Goal: Task Accomplishment & Management: Manage account settings

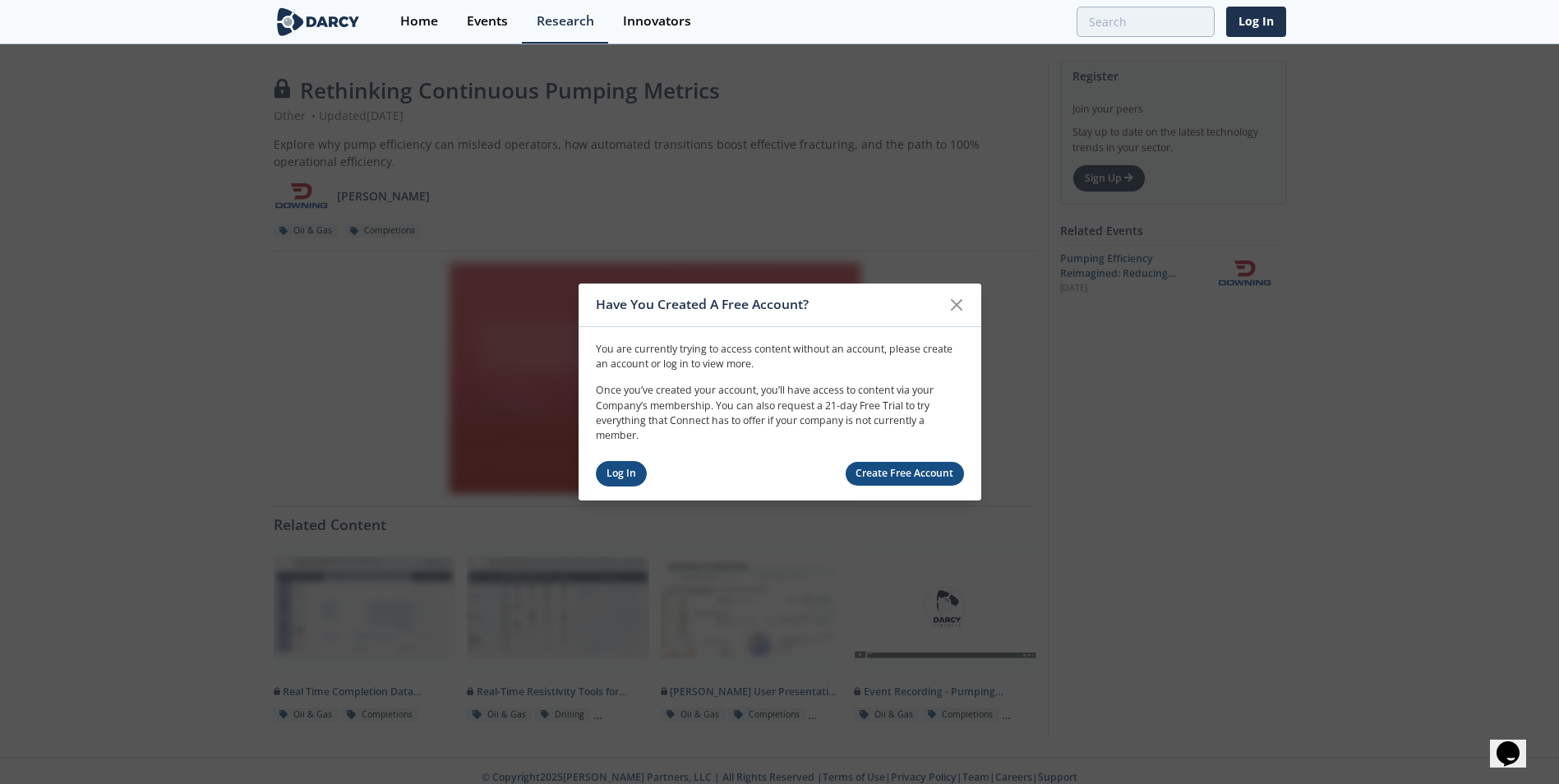
click at [636, 478] on link "Log In" at bounding box center [622, 474] width 52 height 26
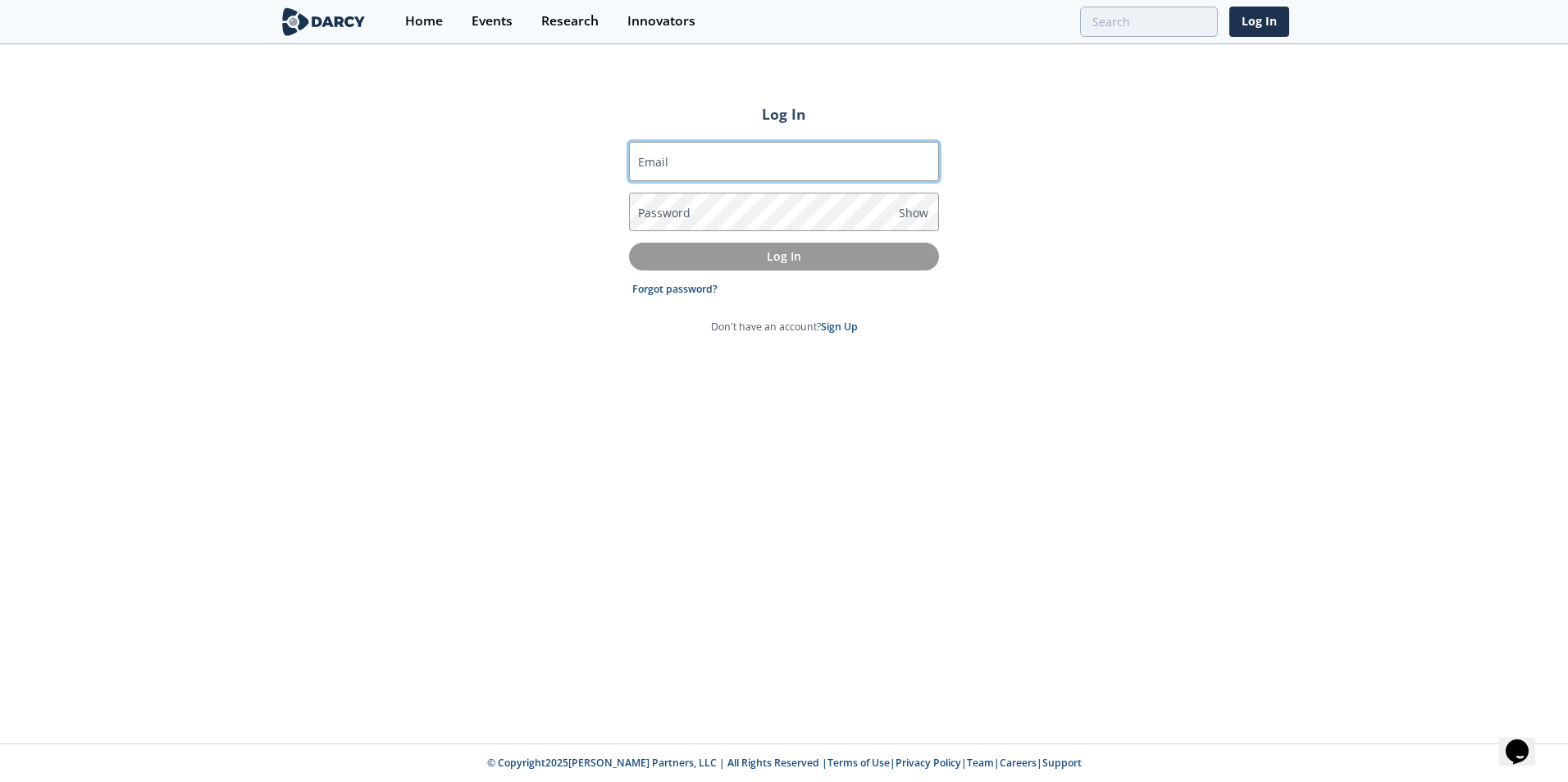
drag, startPoint x: 734, startPoint y: 167, endPoint x: 744, endPoint y: 173, distance: 11.7
click at [734, 167] on input "Email" at bounding box center [783, 161] width 310 height 39
type input "[PERSON_NAME][EMAIL_ADDRESS][PERSON_NAME][PERSON_NAME][DOMAIN_NAME]"
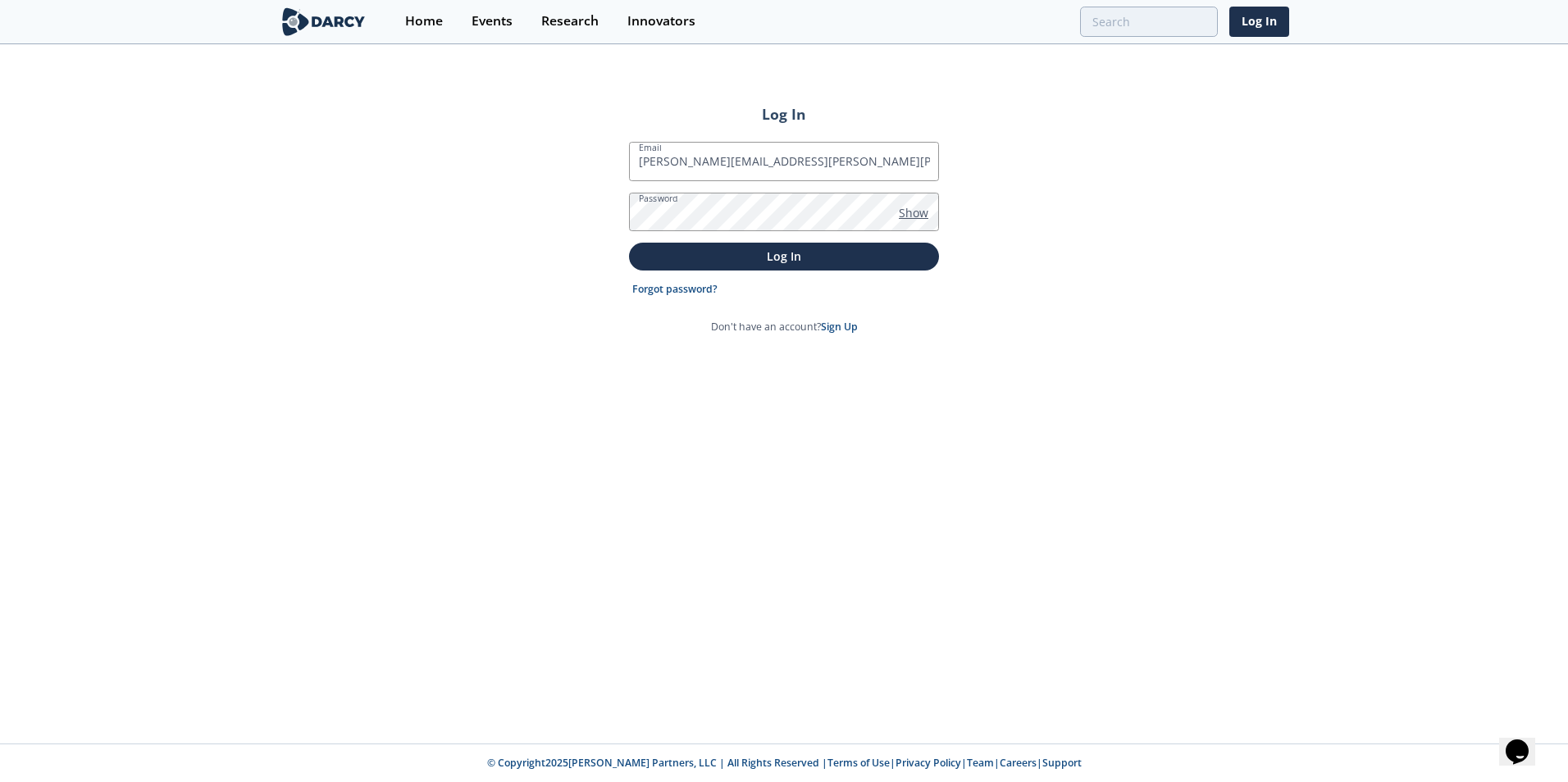
click at [920, 215] on span "Show" at bounding box center [913, 213] width 30 height 17
click at [746, 249] on p "Log In" at bounding box center [784, 256] width 287 height 17
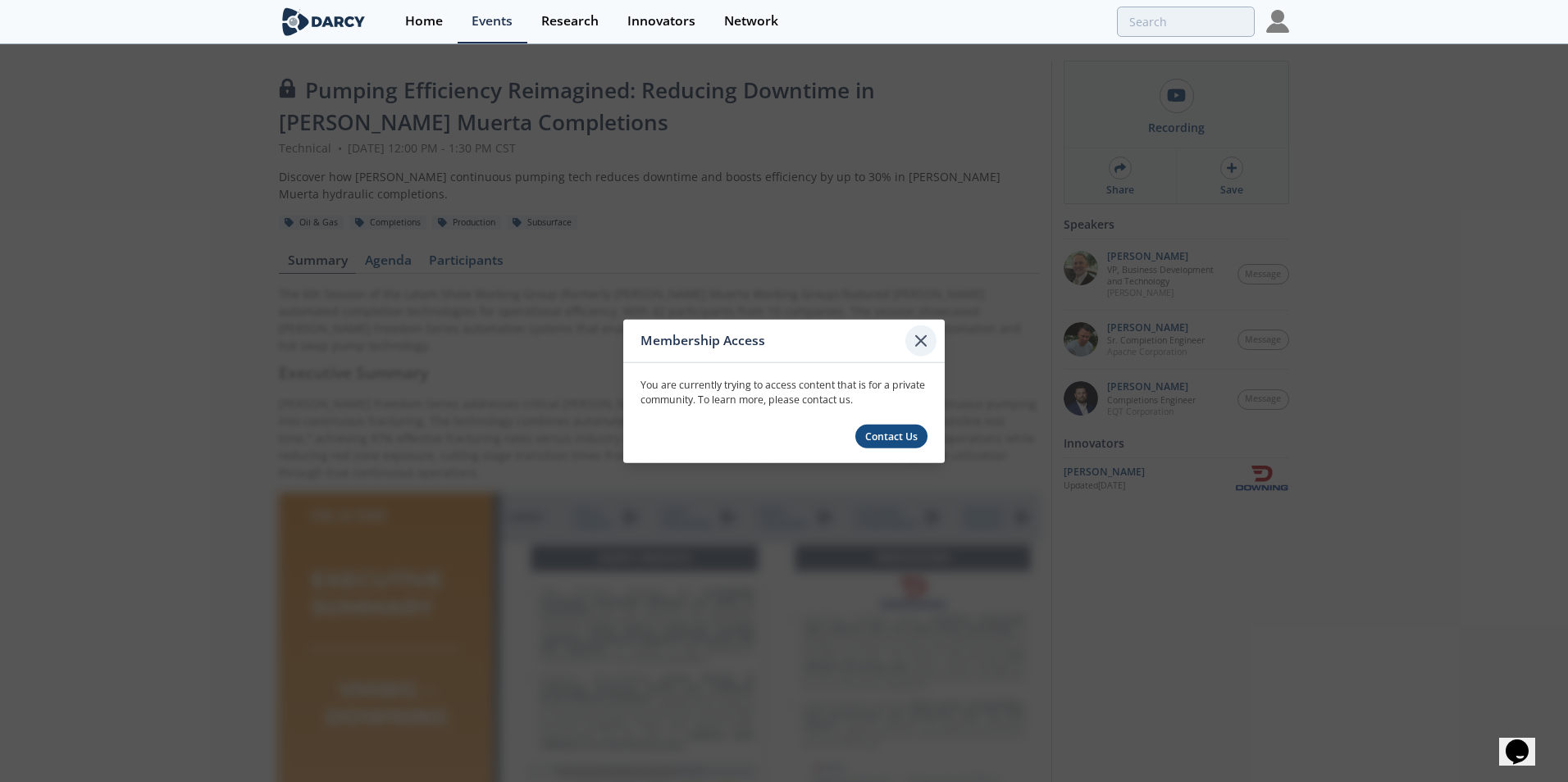
click at [921, 338] on icon at bounding box center [921, 340] width 20 height 20
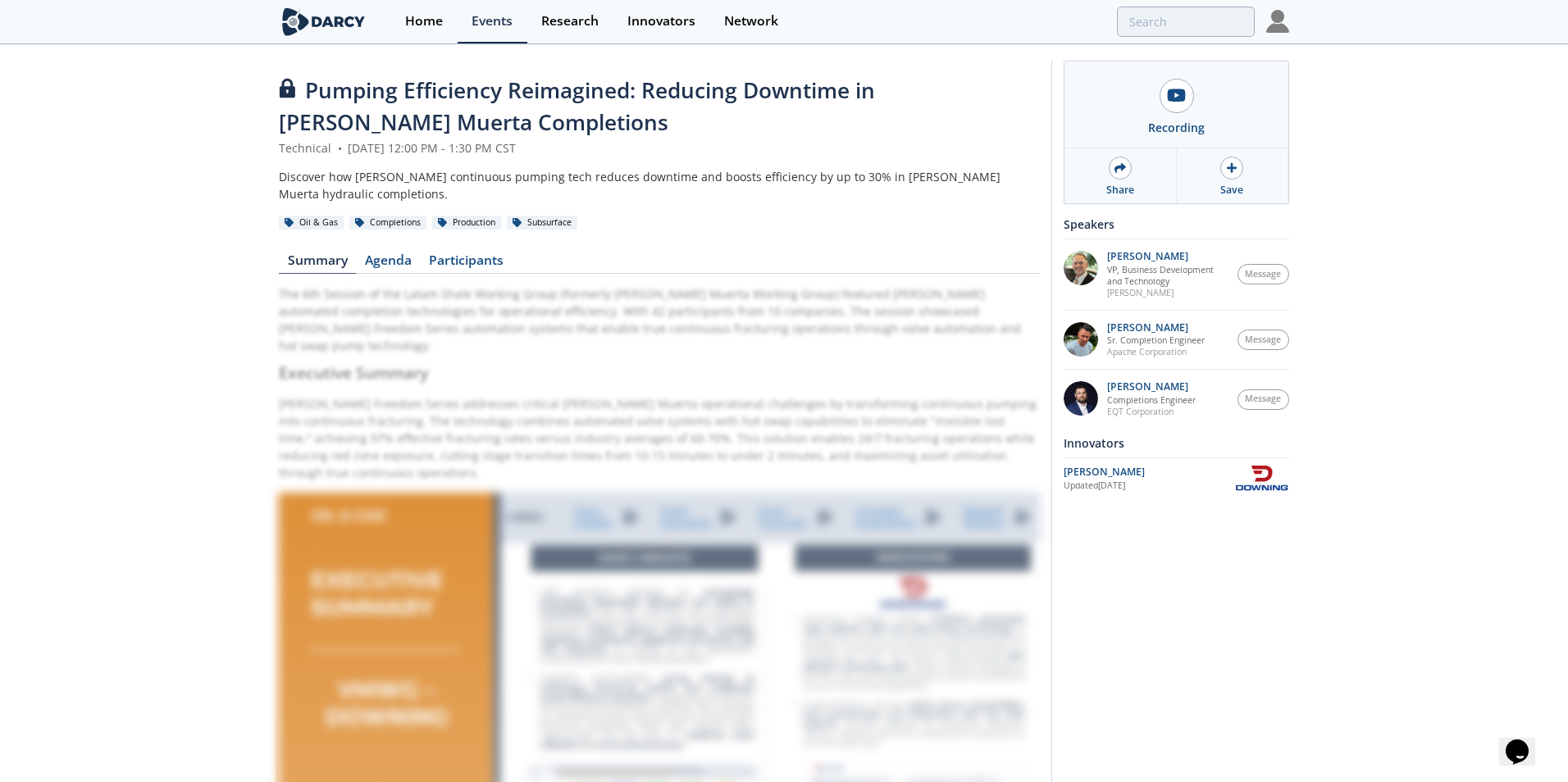
click at [1282, 14] on img at bounding box center [1277, 21] width 23 height 23
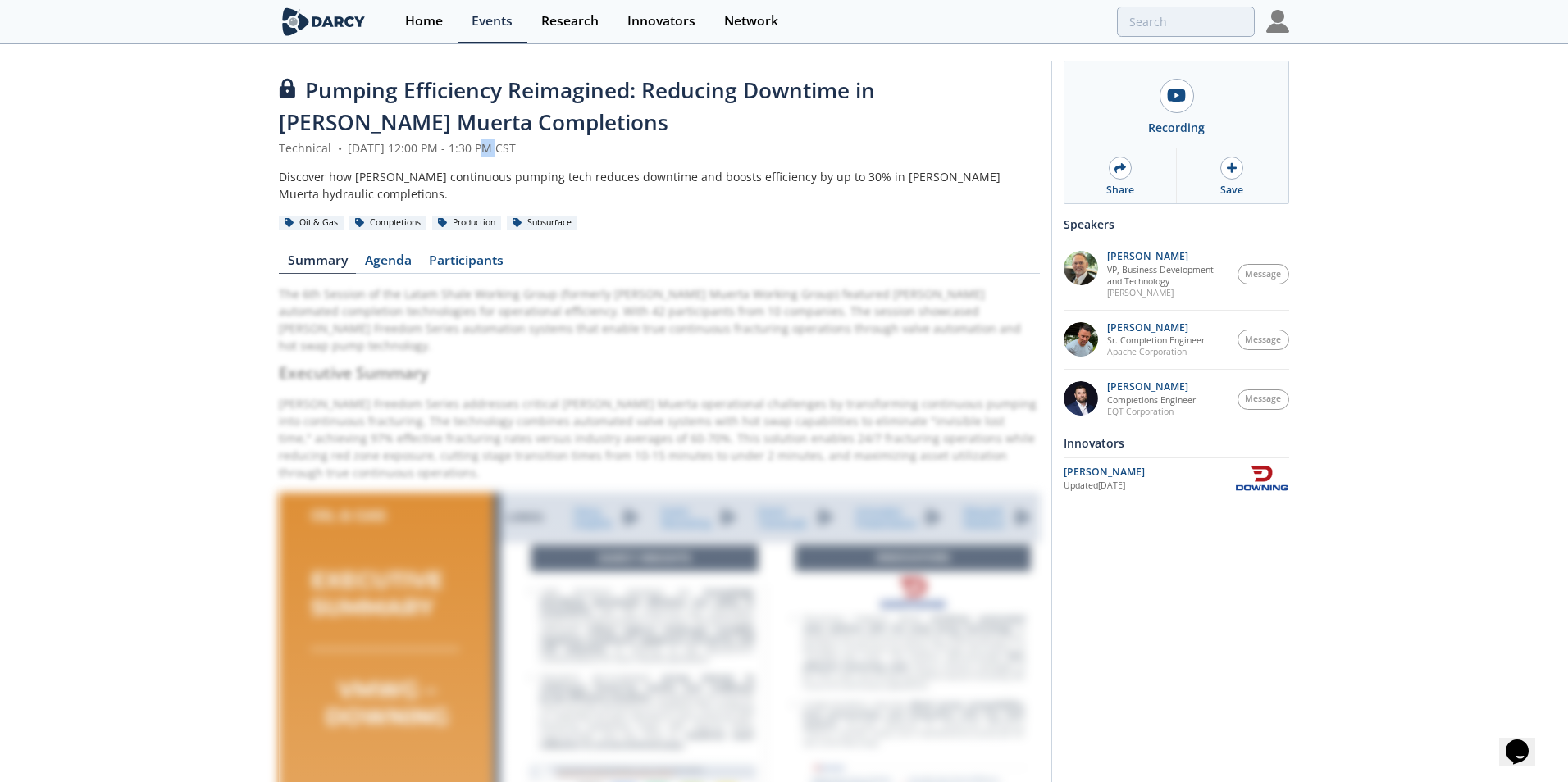
drag, startPoint x: 516, startPoint y: 148, endPoint x: 530, endPoint y: 153, distance: 14.9
click at [530, 153] on div "Technical • August 1, 2025 12:00 PM - 1:30 PM CST" at bounding box center [659, 148] width 761 height 17
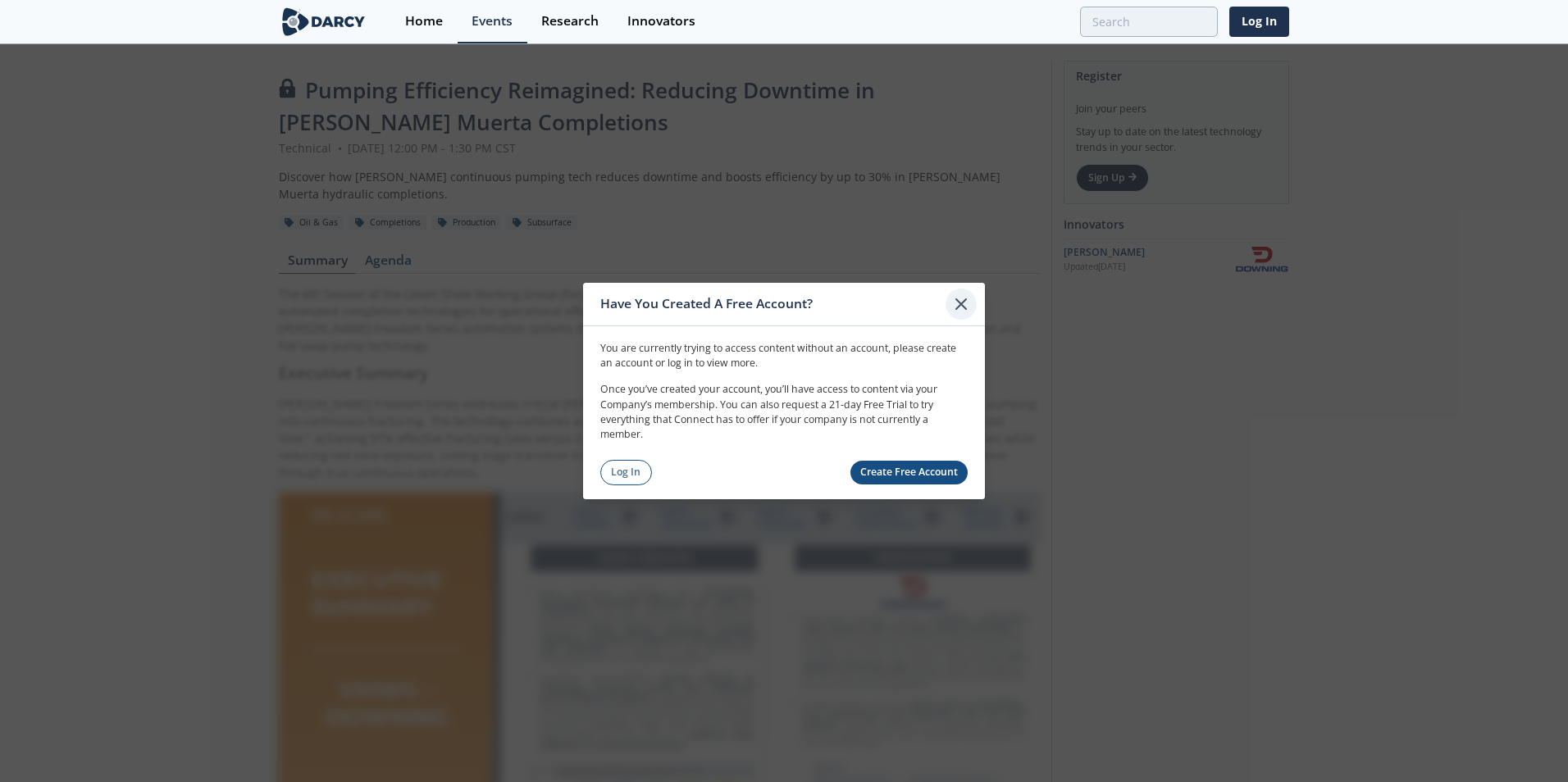
click at [966, 311] on icon at bounding box center [960, 304] width 20 height 20
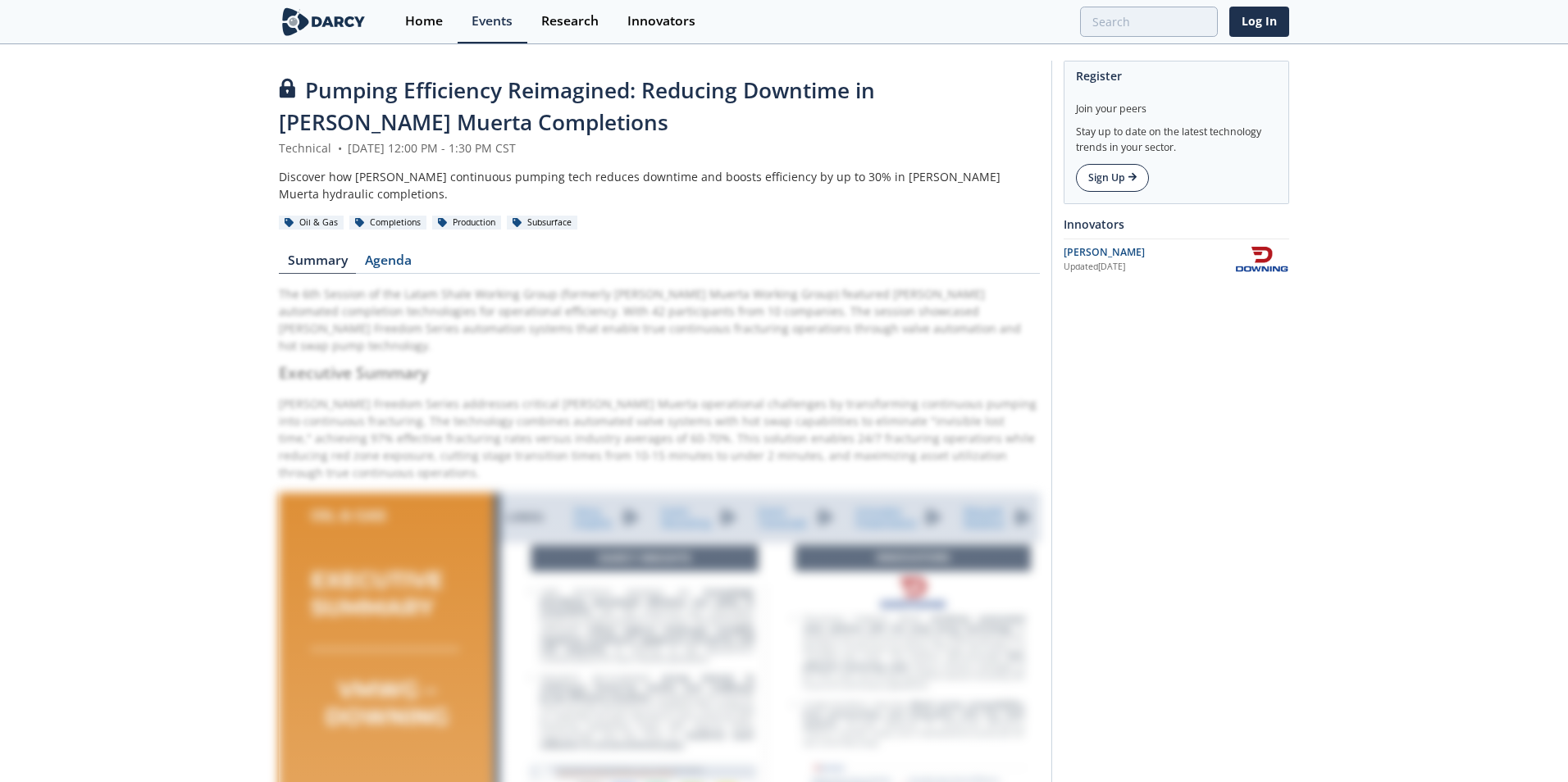
click at [1127, 180] on link "Sign Up" at bounding box center [1112, 177] width 73 height 28
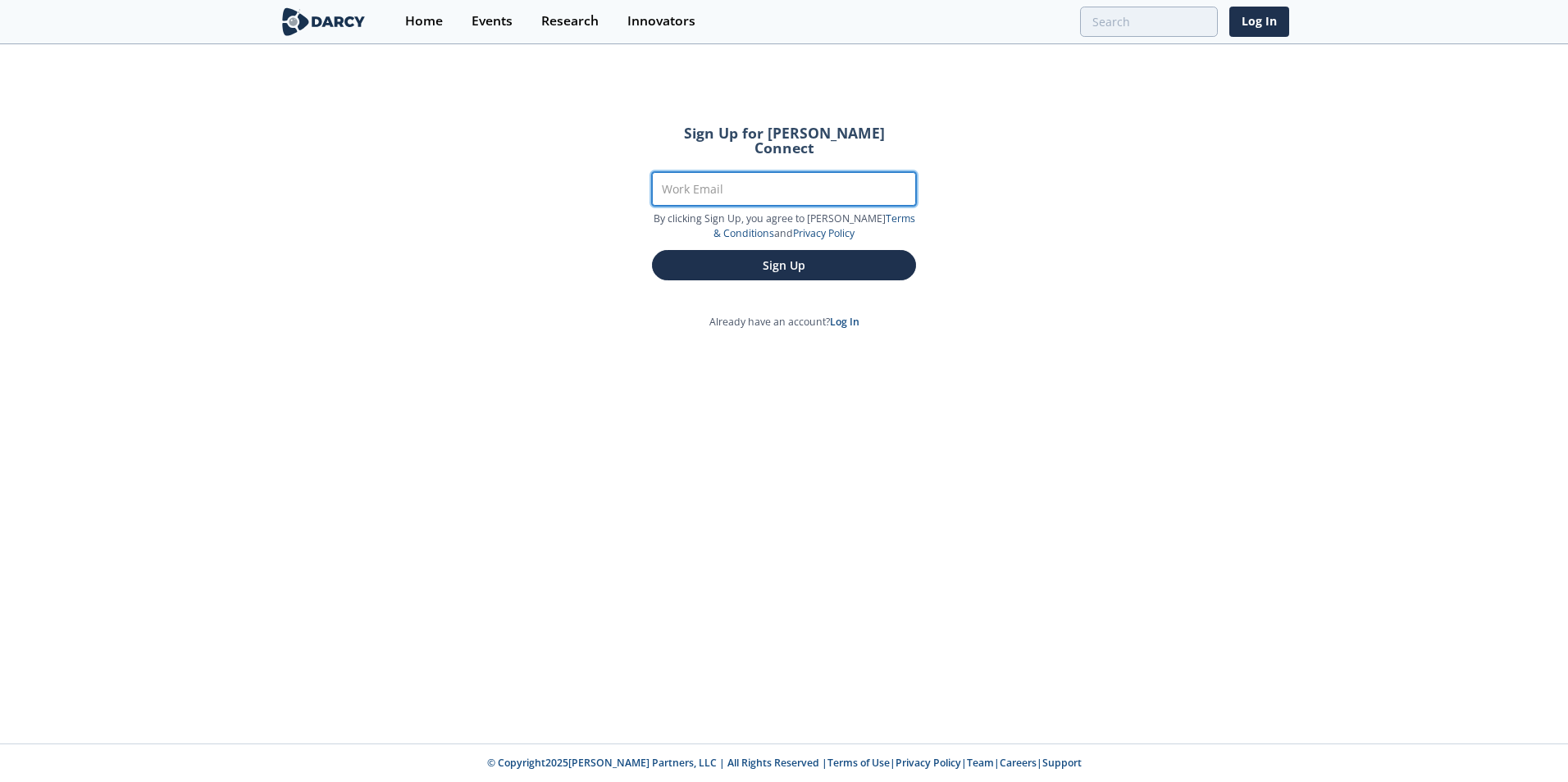
click at [770, 182] on input "Work Email" at bounding box center [783, 189] width 264 height 34
type input "[PERSON_NAME][EMAIL_ADDRESS][PERSON_NAME][PERSON_NAME][DOMAIN_NAME]"
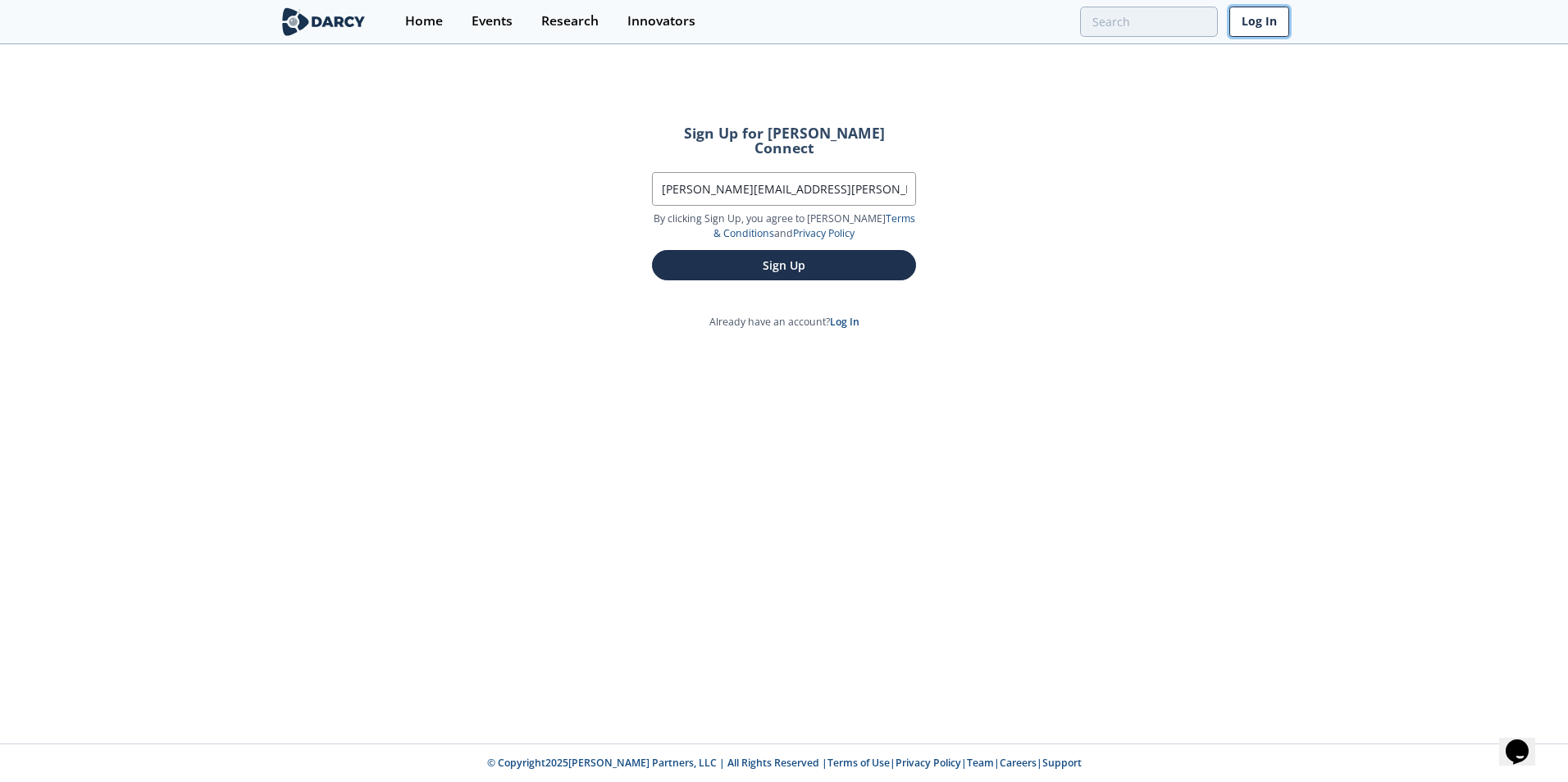
click at [1259, 25] on link "Log In" at bounding box center [1259, 22] width 60 height 31
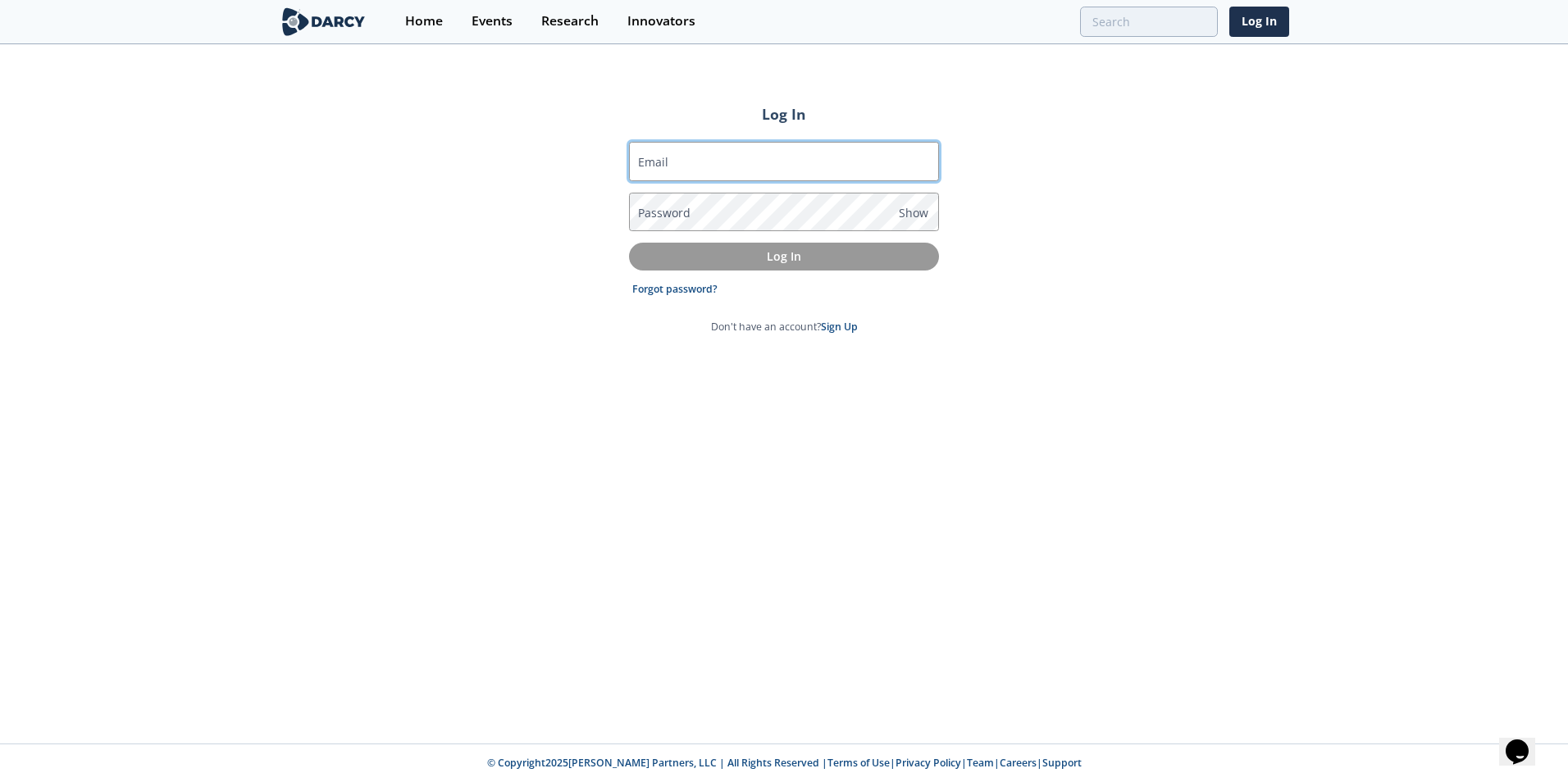
click at [814, 171] on input "Email" at bounding box center [783, 161] width 310 height 39
type input "[PERSON_NAME][EMAIL_ADDRESS][PERSON_NAME][PERSON_NAME][DOMAIN_NAME]"
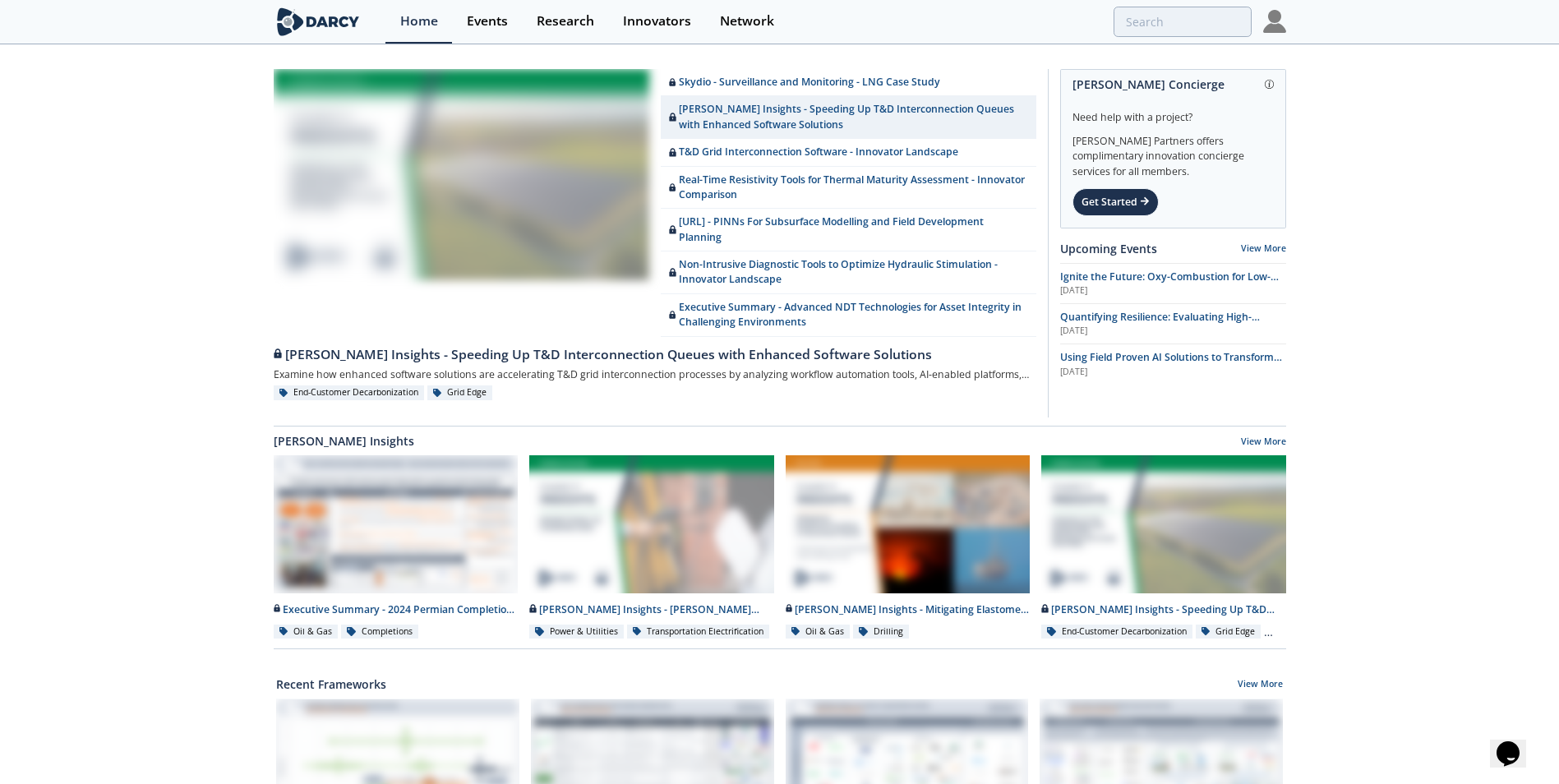
click at [1269, 25] on img at bounding box center [1274, 21] width 23 height 23
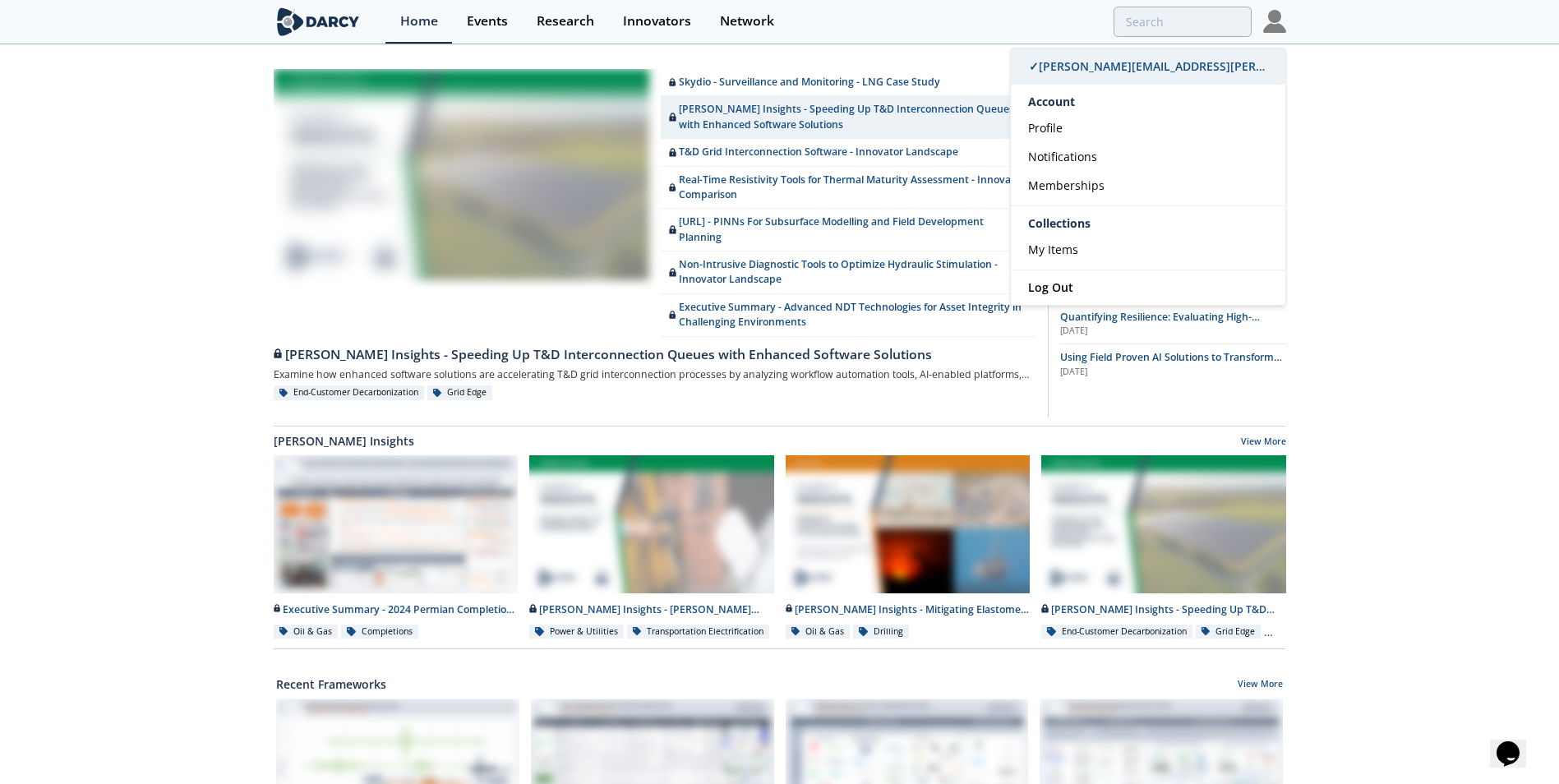
click at [1186, 64] on span "✓ [PERSON_NAME][EMAIL_ADDRESS][PERSON_NAME][PERSON_NAME][DOMAIN_NAME]" at bounding box center [1270, 66] width 481 height 15
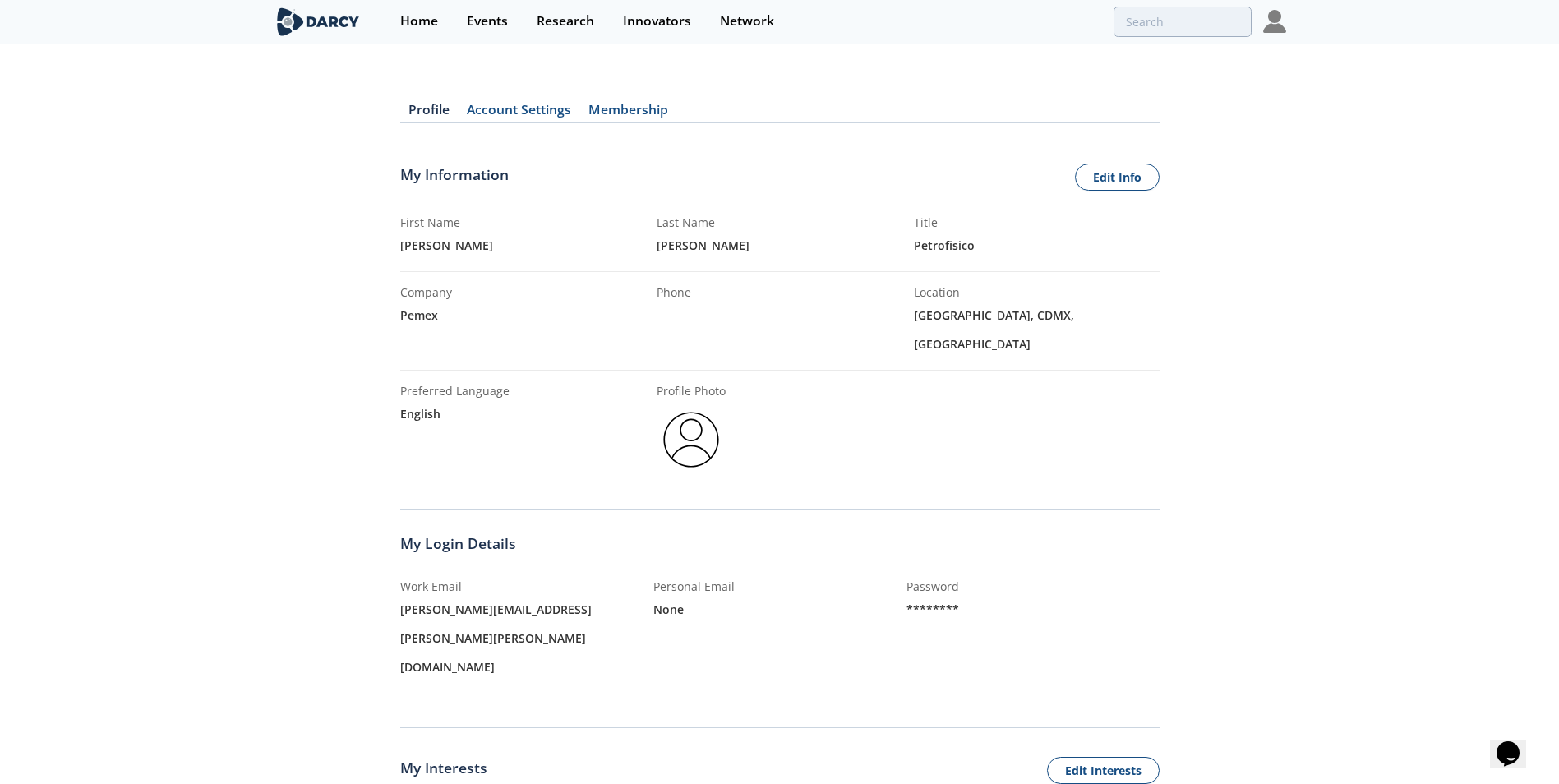
click at [1272, 31] on img at bounding box center [1274, 21] width 23 height 23
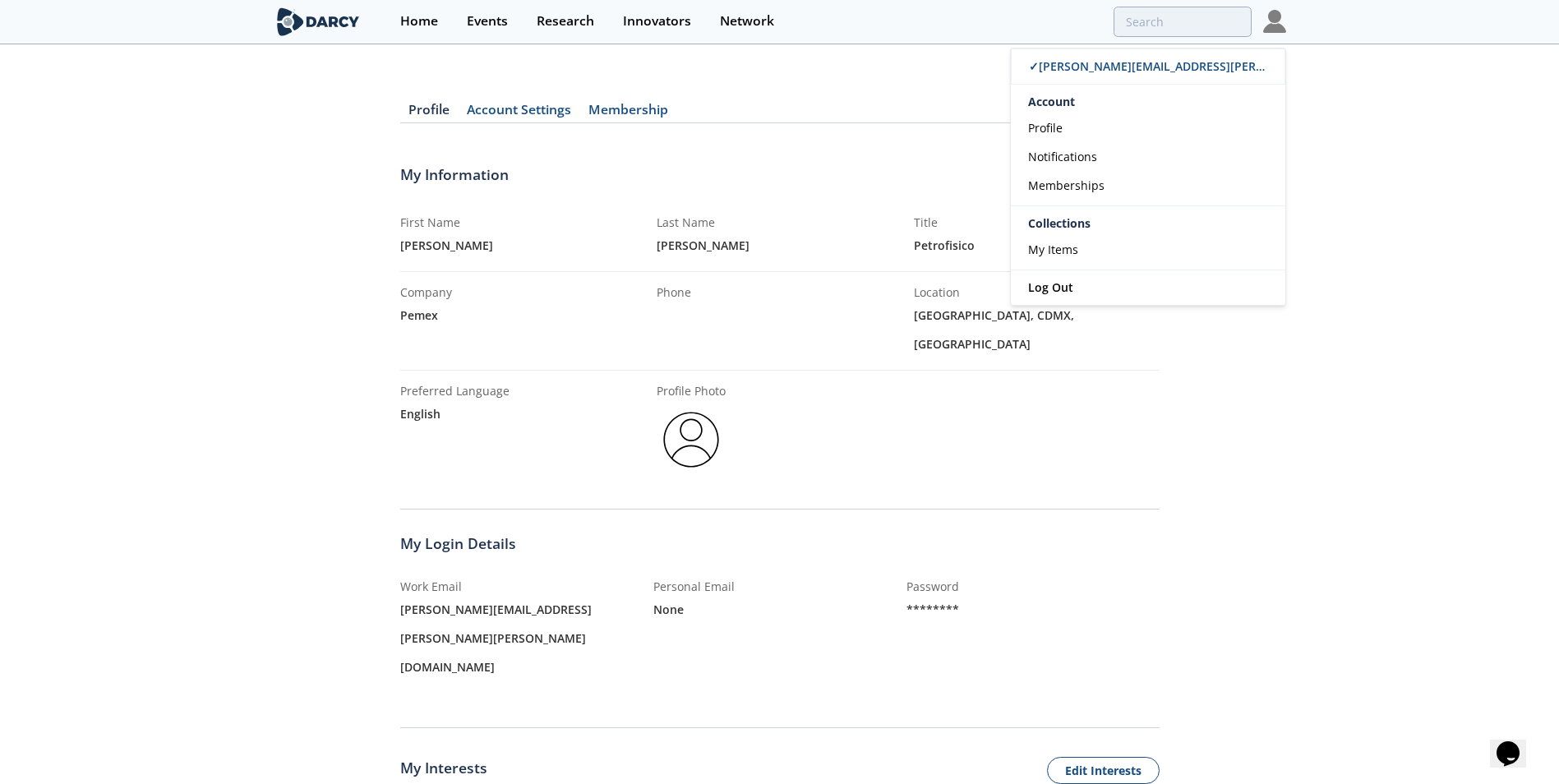
drag, startPoint x: 1418, startPoint y: 165, endPoint x: 1356, endPoint y: 138, distance: 67.6
click at [1417, 163] on div "Profile Account Settings Membership My Information Edit Info First Name [PERSON…" at bounding box center [779, 692] width 1559 height 1247
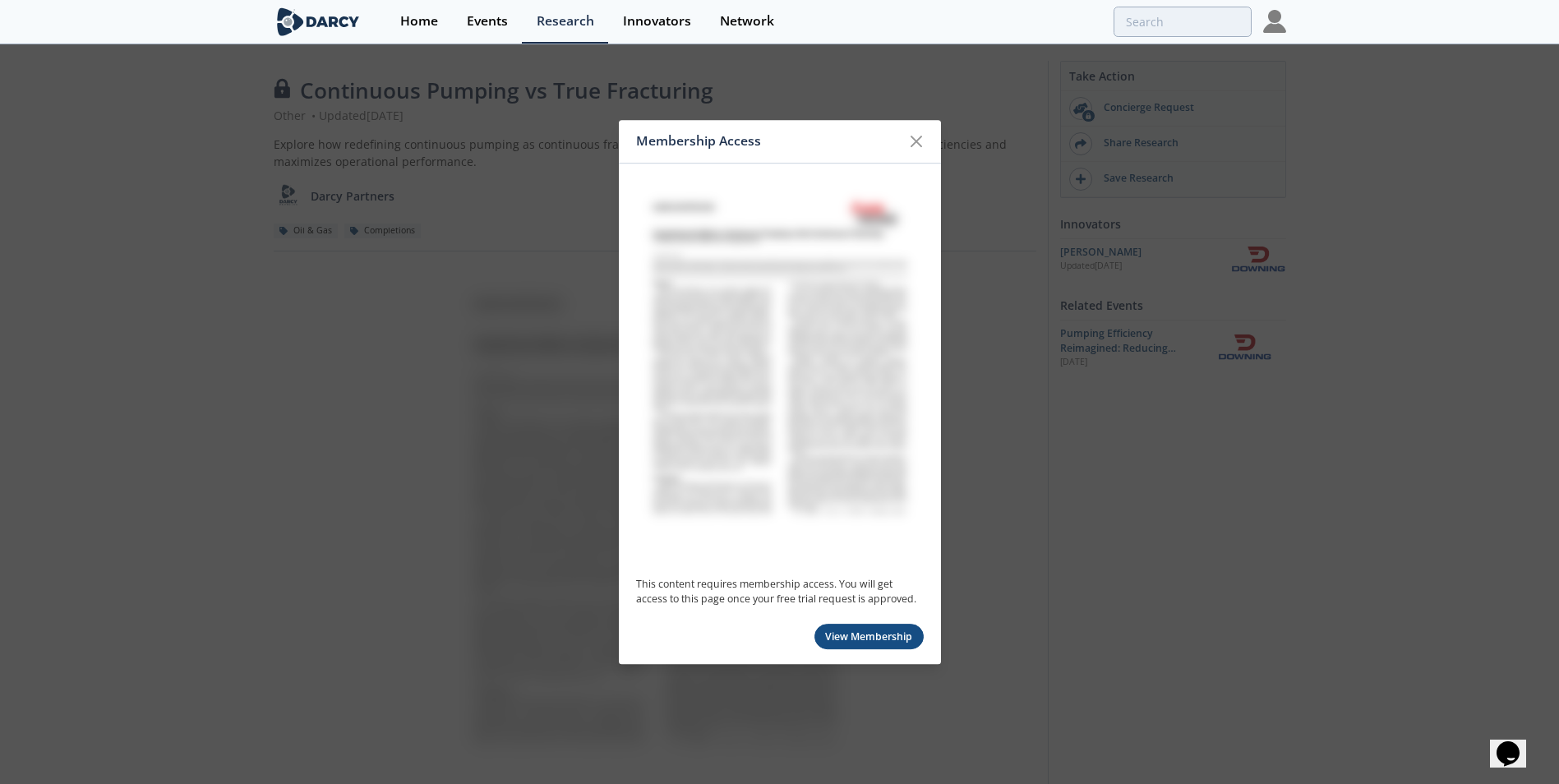
click at [913, 144] on icon at bounding box center [917, 141] width 10 height 10
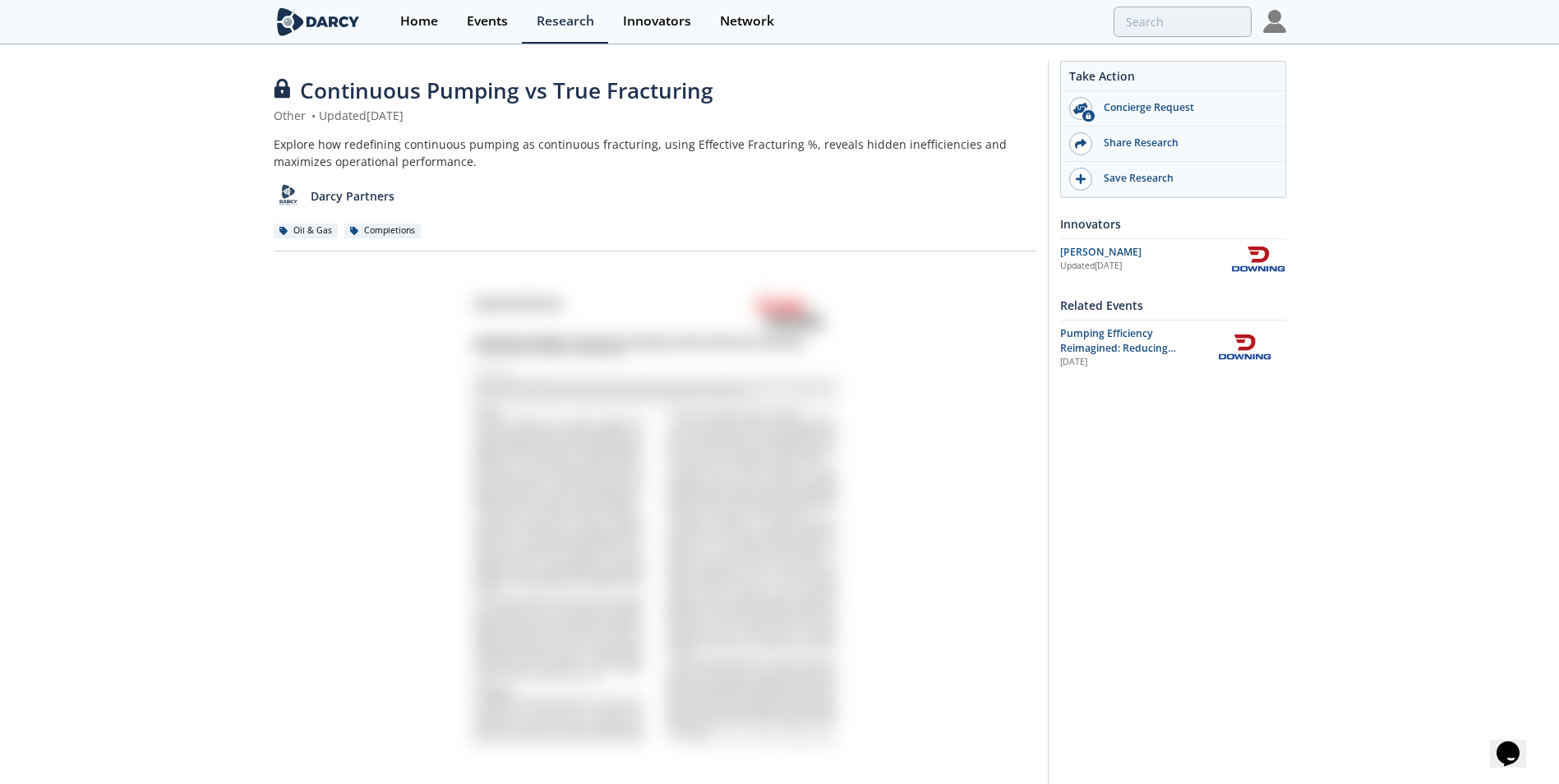
click at [1277, 26] on img at bounding box center [1274, 21] width 23 height 23
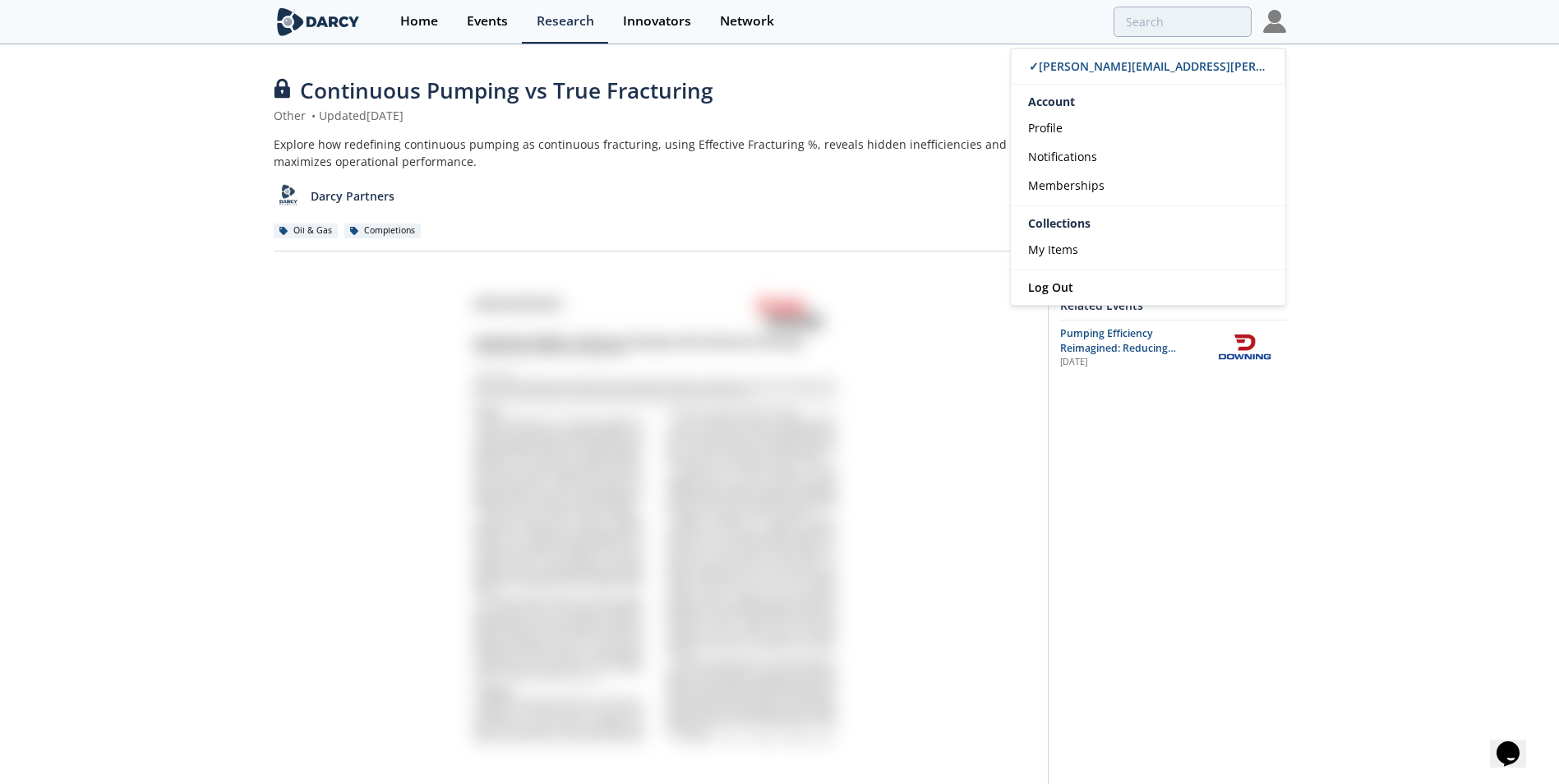
click at [829, 371] on div at bounding box center [655, 529] width 763 height 532
